Goal: Navigation & Orientation: Find specific page/section

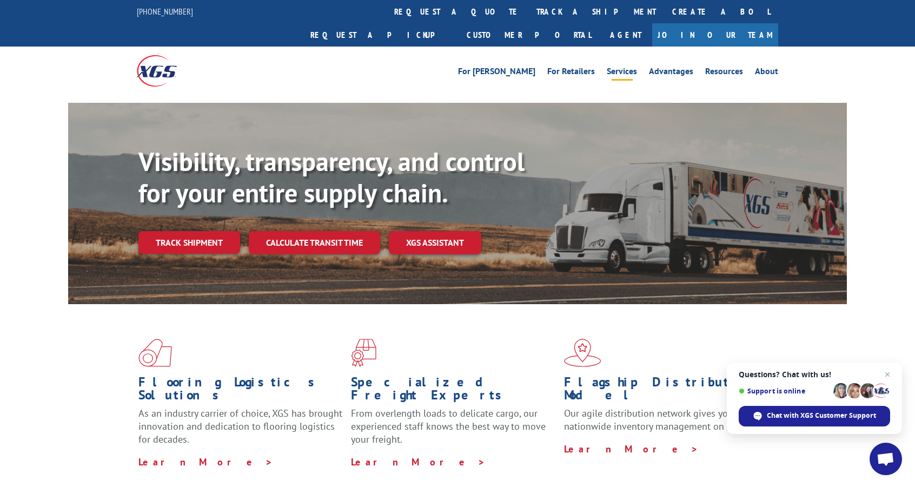
click at [626, 67] on link "Services" at bounding box center [622, 73] width 30 height 12
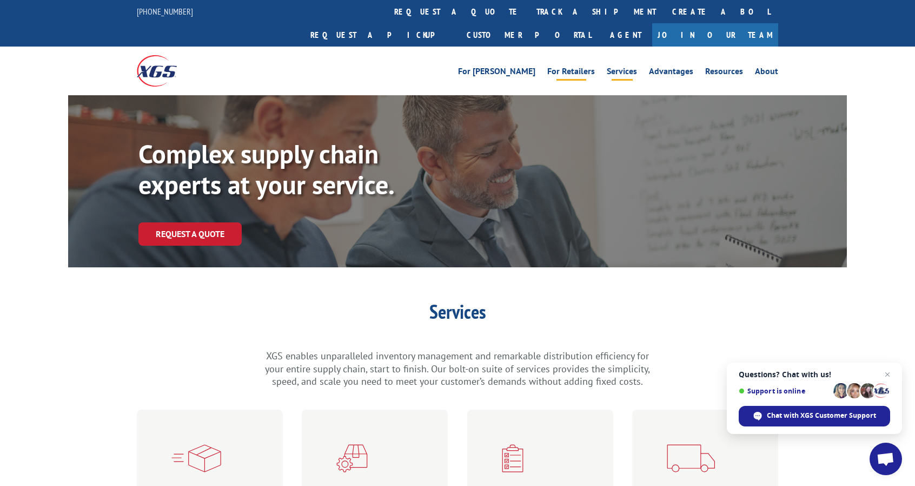
click at [573, 67] on link "For Retailers" at bounding box center [571, 73] width 48 height 12
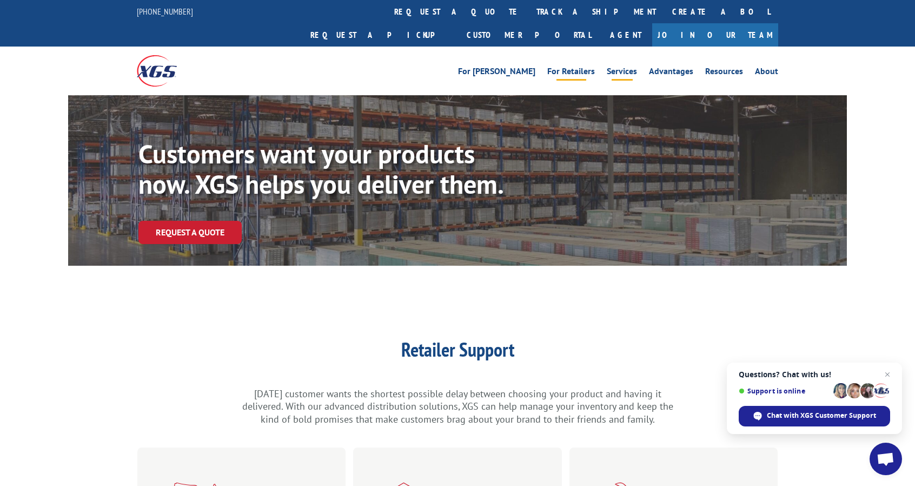
click at [629, 67] on link "Services" at bounding box center [622, 73] width 30 height 12
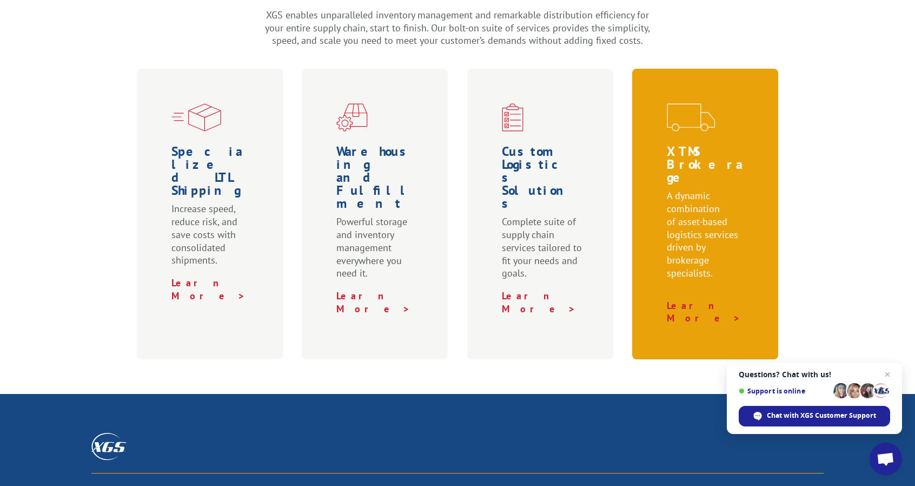
scroll to position [341, 0]
click at [693, 144] on h1 "XTMS Brokerage" at bounding box center [707, 166] width 81 height 44
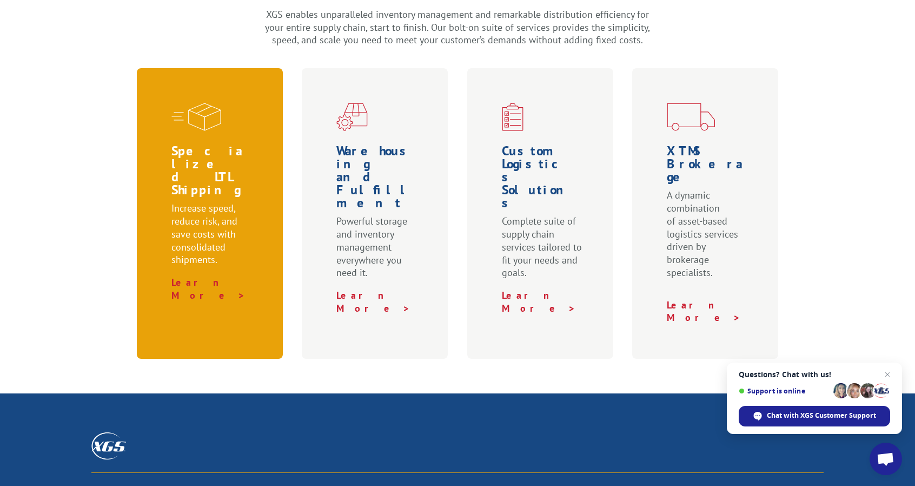
click at [193, 103] on img at bounding box center [196, 117] width 50 height 28
